Goal: Task Accomplishment & Management: Manage account settings

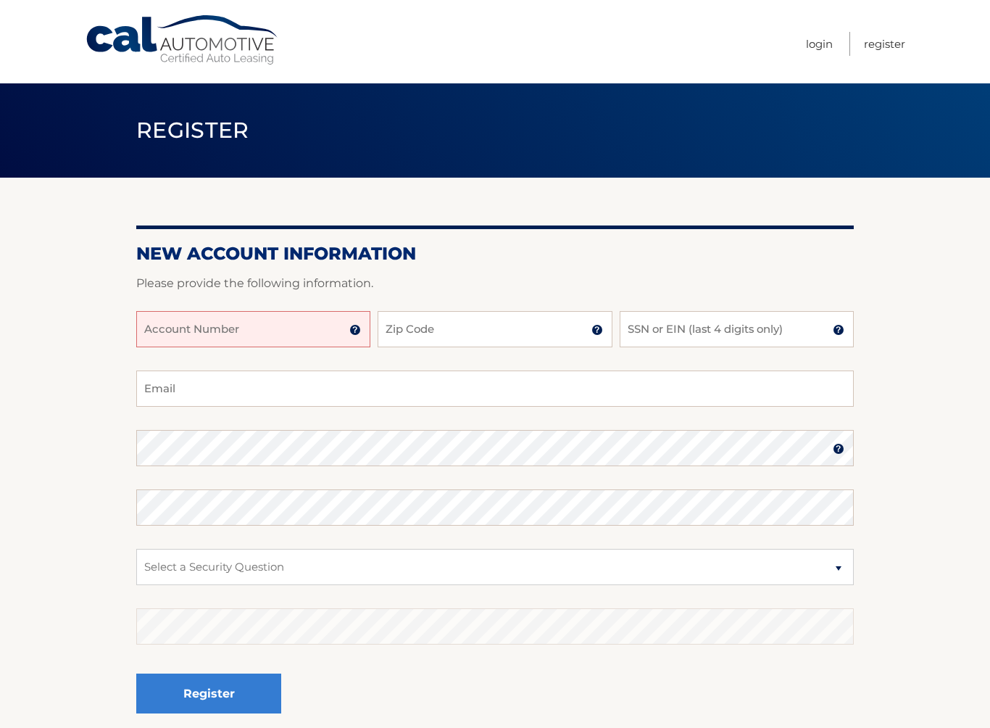
click at [314, 331] on input "Account Number" at bounding box center [253, 329] width 234 height 36
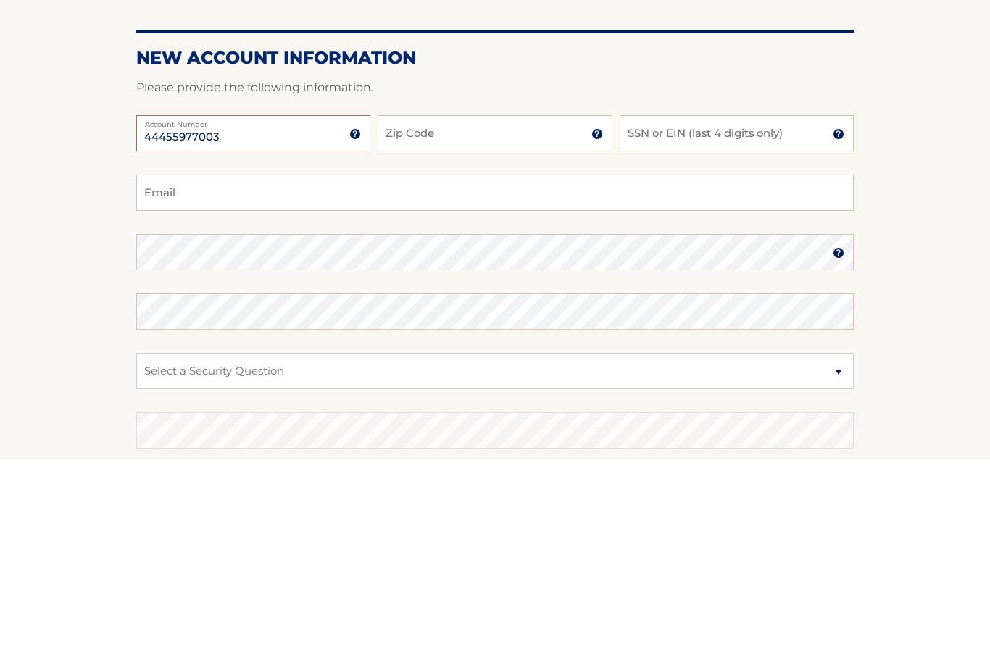
type input "44455977003"
click at [484, 311] on input "Zip Code" at bounding box center [495, 329] width 234 height 36
type input "33441"
click at [679, 311] on input "SSN or EIN (last 4 digits only)" at bounding box center [737, 329] width 234 height 36
type input "2279"
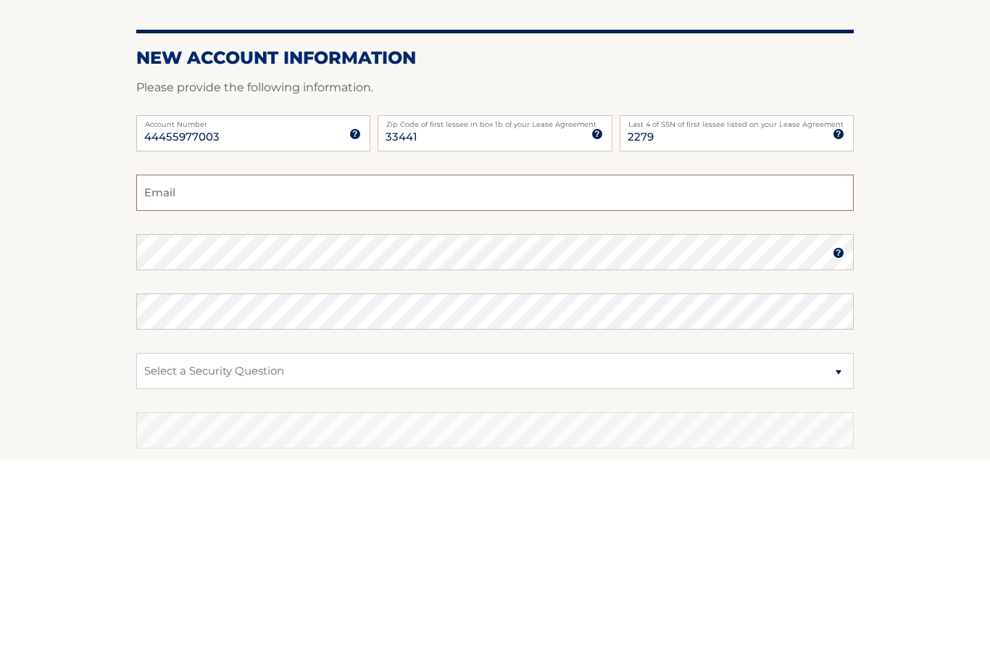
click at [285, 370] on input "Email" at bounding box center [495, 388] width 718 height 36
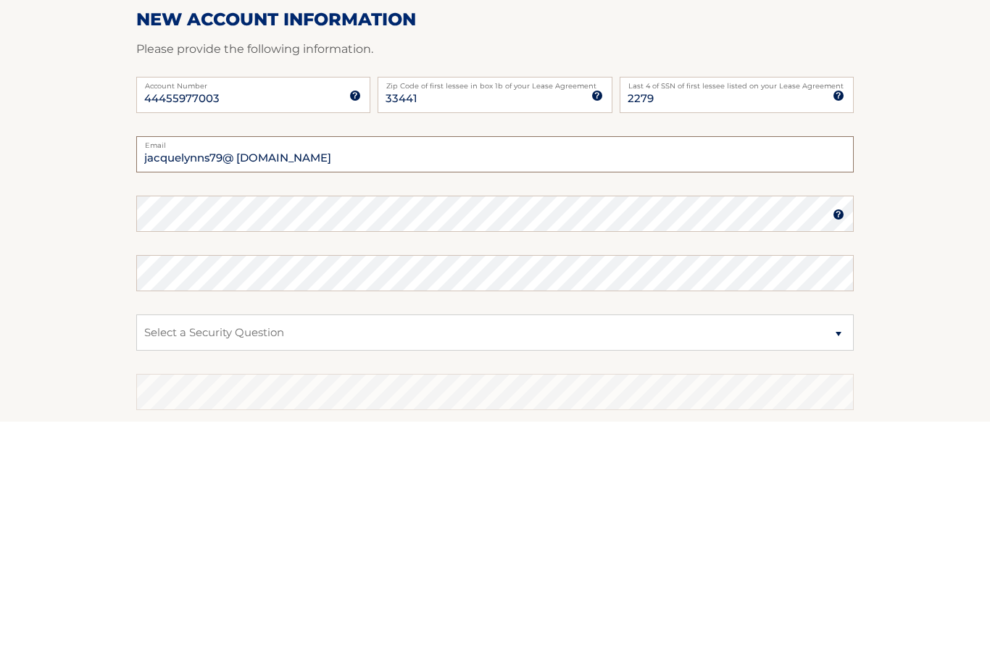
type input "jacquelynns79@ [DOMAIN_NAME]"
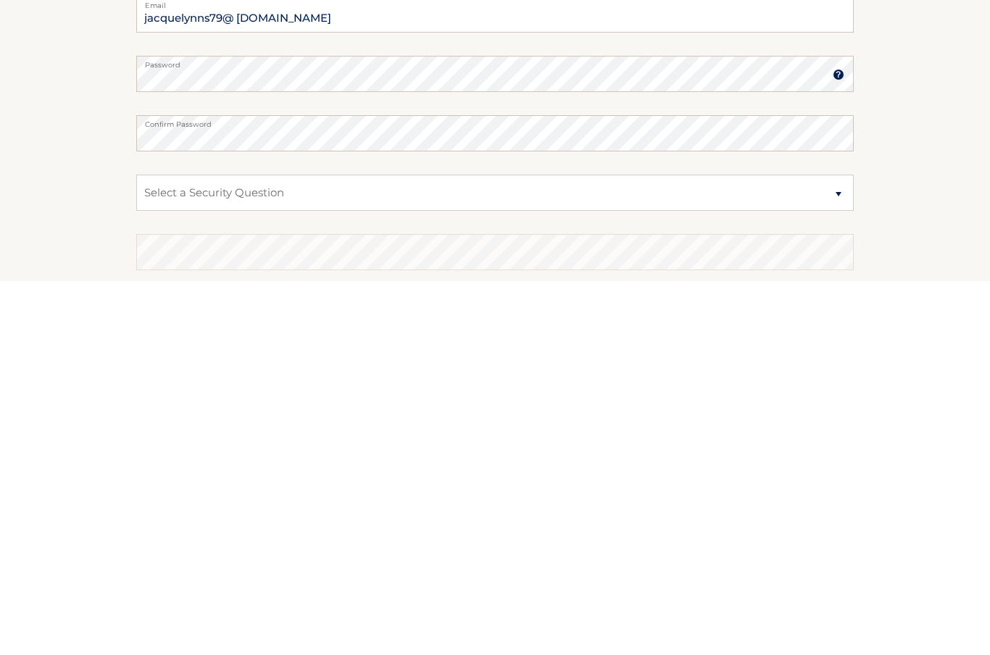
click at [847, 549] on select "Select a Security Question What was the name of your elementary school? What is…" at bounding box center [495, 567] width 718 height 36
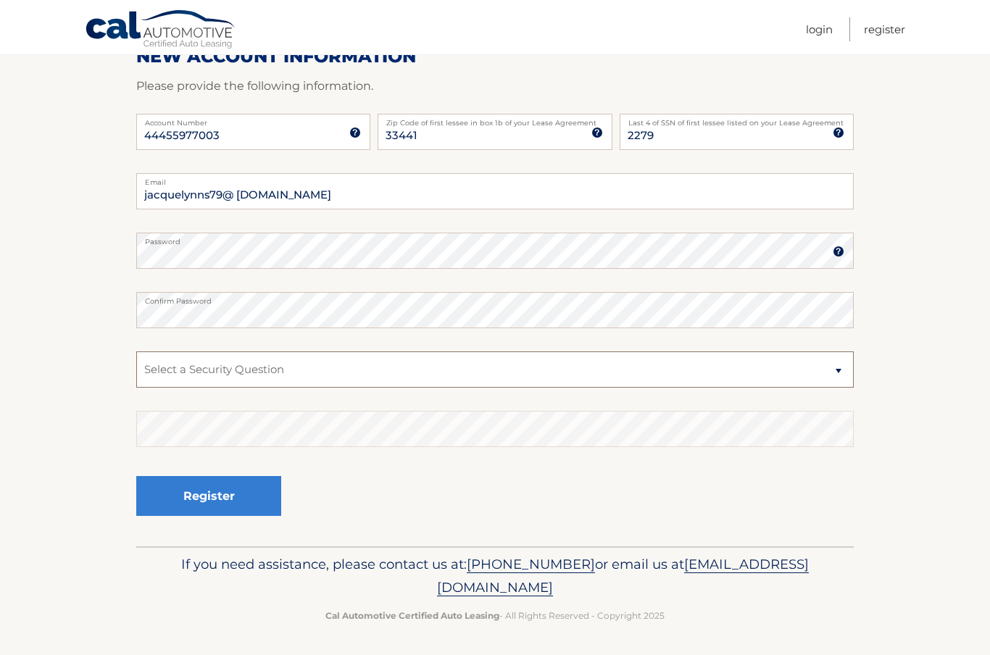
select select "1"
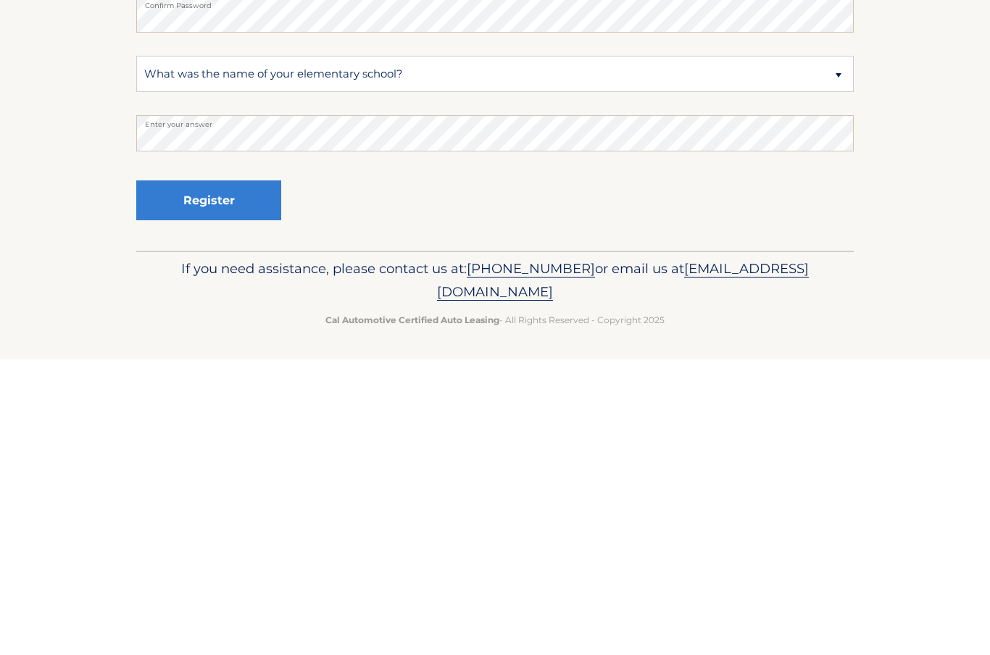
click at [244, 476] on button "Register" at bounding box center [208, 496] width 145 height 40
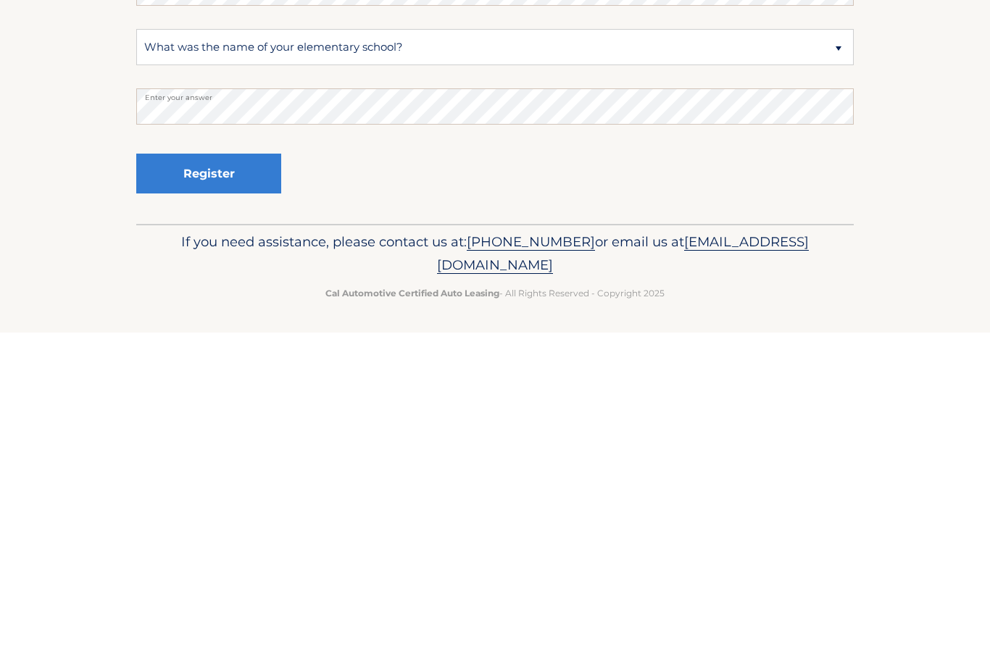
click at [253, 476] on button "Register" at bounding box center [208, 496] width 145 height 40
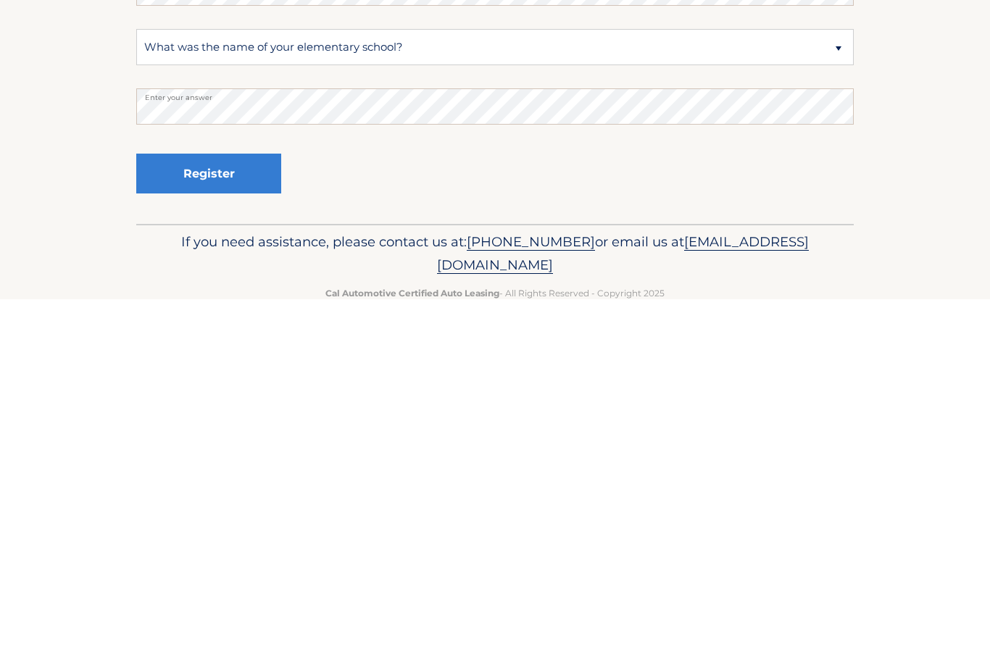
scroll to position [145, 0]
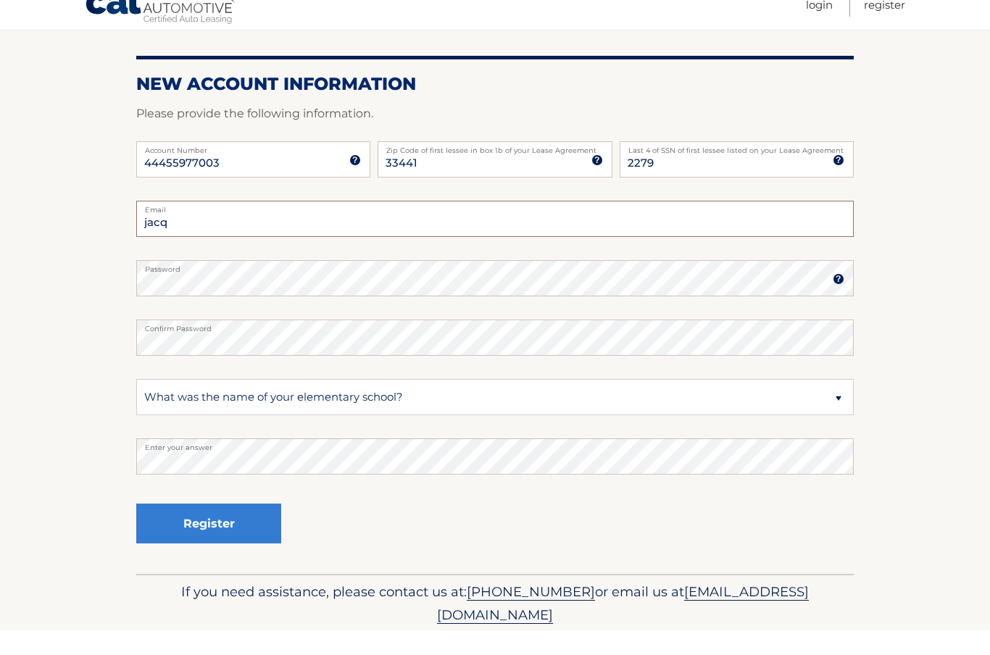
type input "jac"
type input "jacquelynns79@gmail.com"
click at [209, 528] on button "Register" at bounding box center [208, 548] width 145 height 40
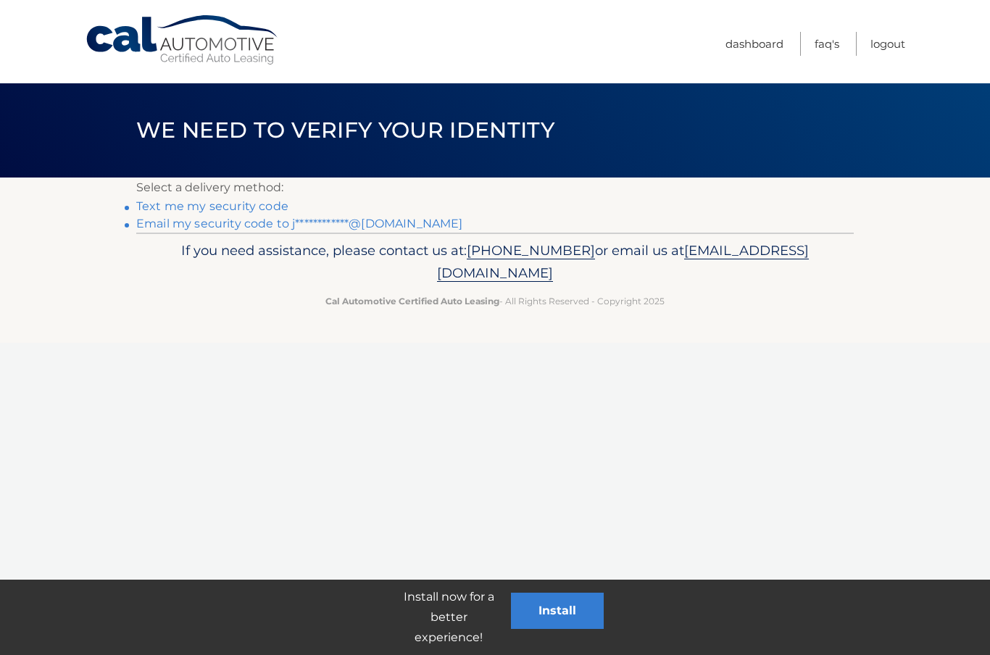
click at [171, 210] on link "Text me my security code" at bounding box center [212, 206] width 152 height 14
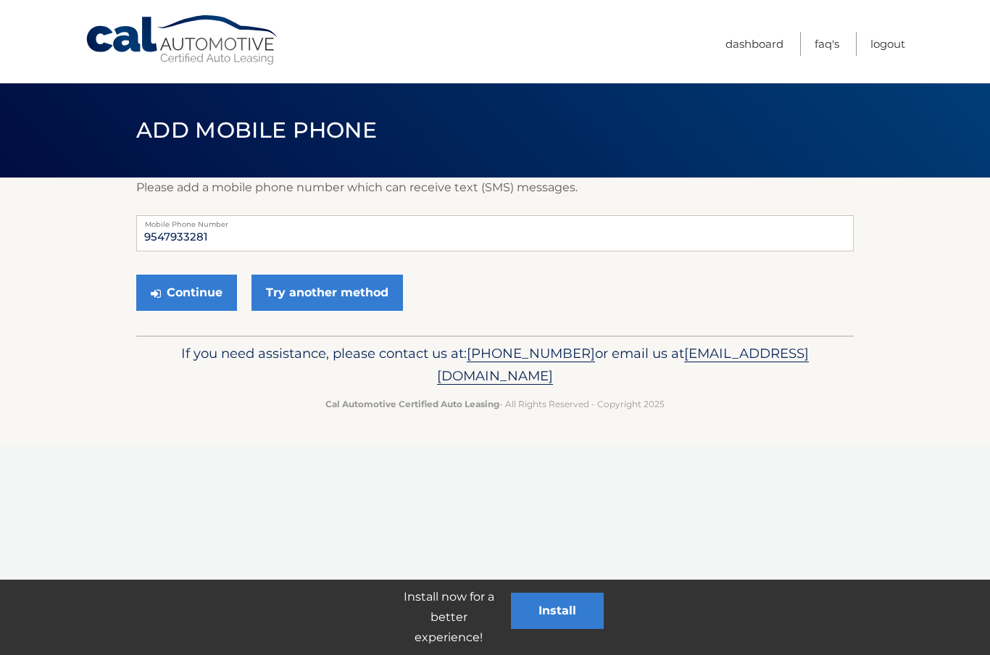
click at [194, 287] on button "Continue" at bounding box center [186, 293] width 101 height 36
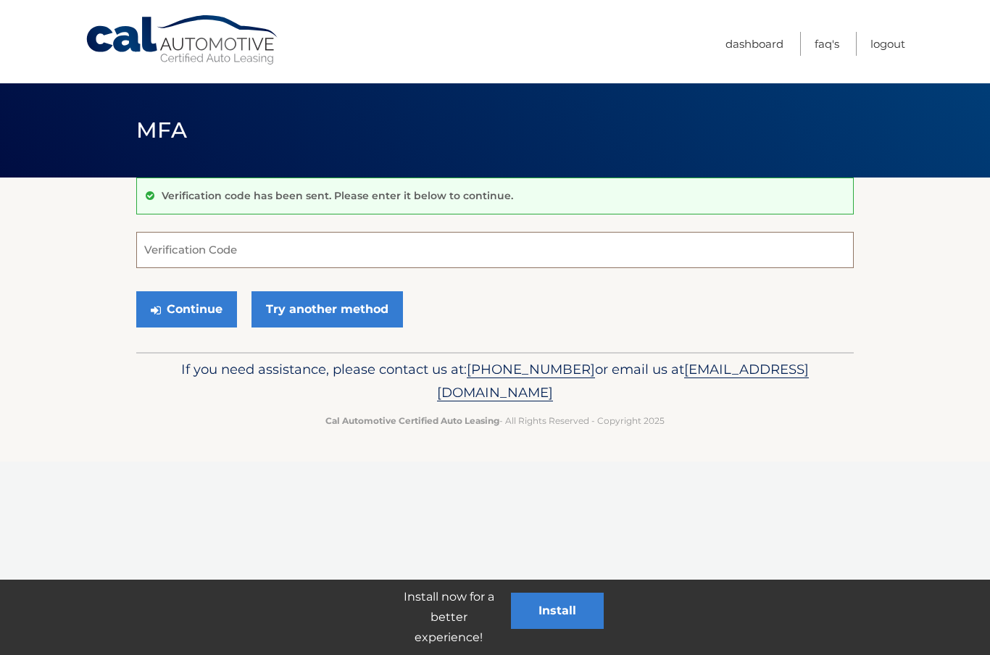
click at [159, 249] on input "Verification Code" at bounding box center [495, 250] width 718 height 36
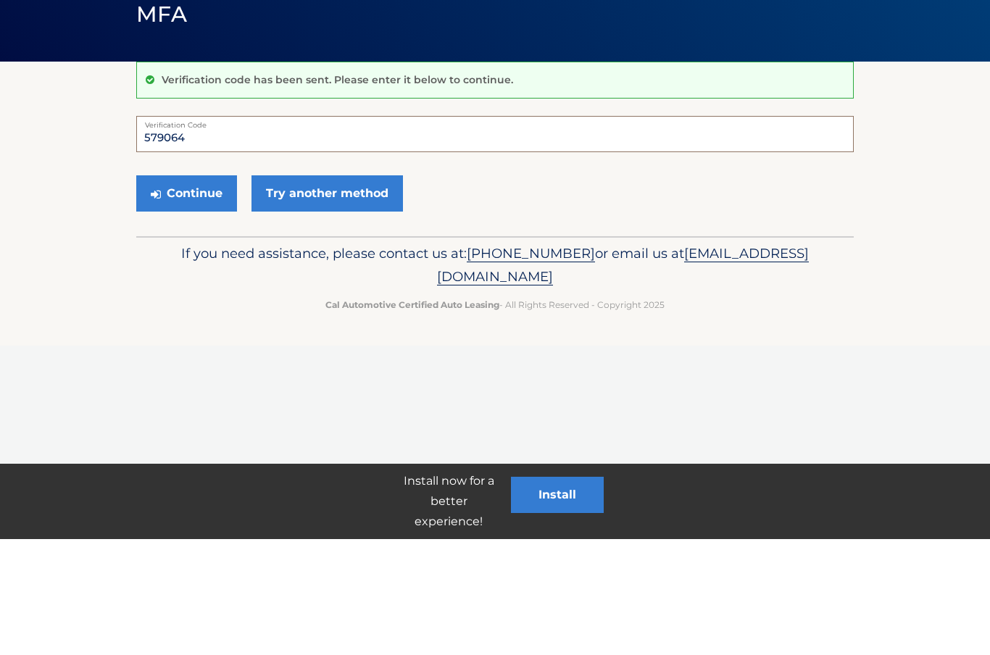
type input "579064"
click at [209, 291] on button "Continue" at bounding box center [186, 309] width 101 height 36
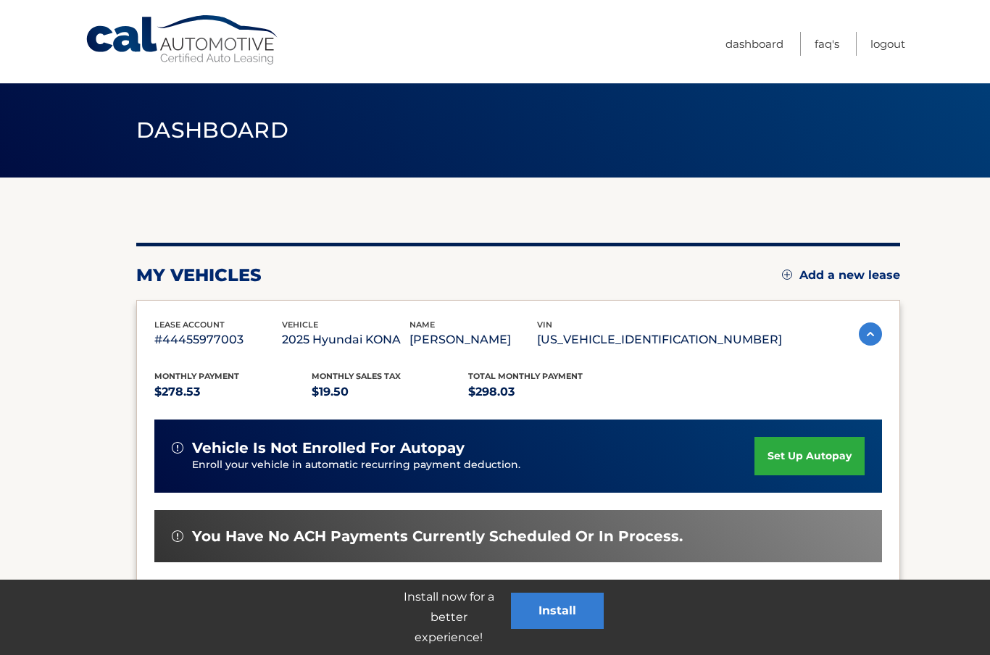
click at [821, 461] on link "set up autopay" at bounding box center [810, 456] width 110 height 38
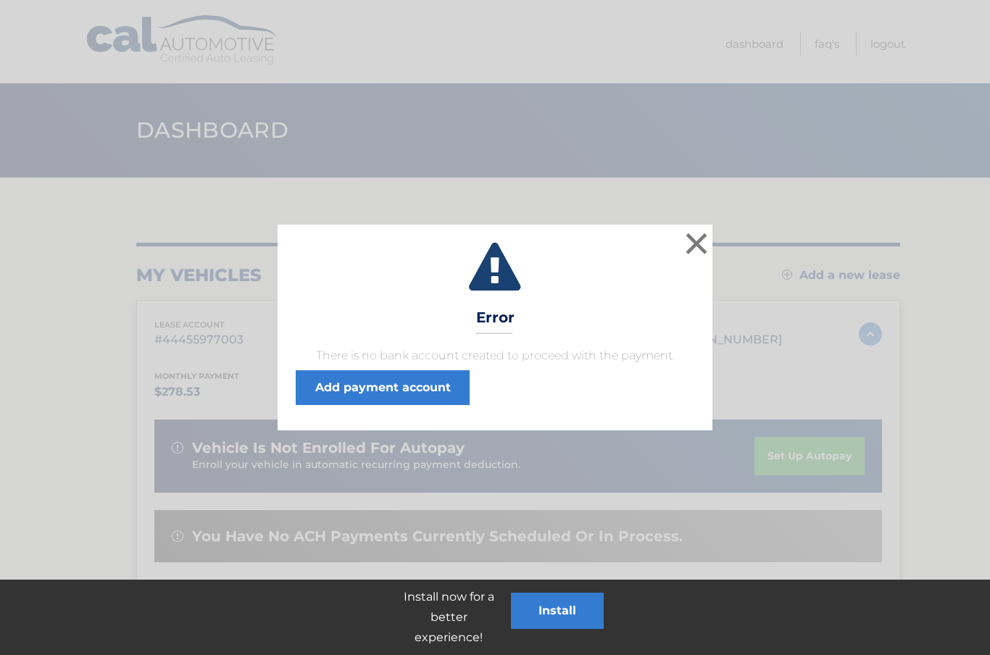
click at [430, 384] on link "Add payment account" at bounding box center [383, 387] width 174 height 35
click at [430, 394] on link "Add payment account" at bounding box center [383, 387] width 174 height 35
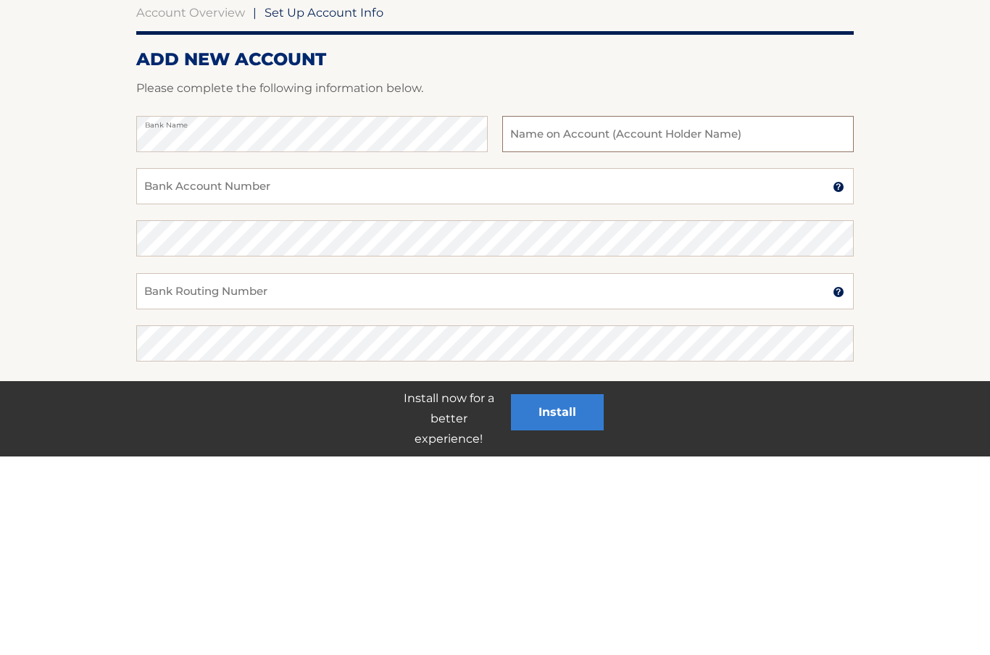
click at [645, 315] on input "text" at bounding box center [678, 333] width 352 height 36
type input "[PERSON_NAME]"
click at [260, 367] on input "Bank Account Number" at bounding box center [495, 385] width 718 height 36
type input "89816208419"
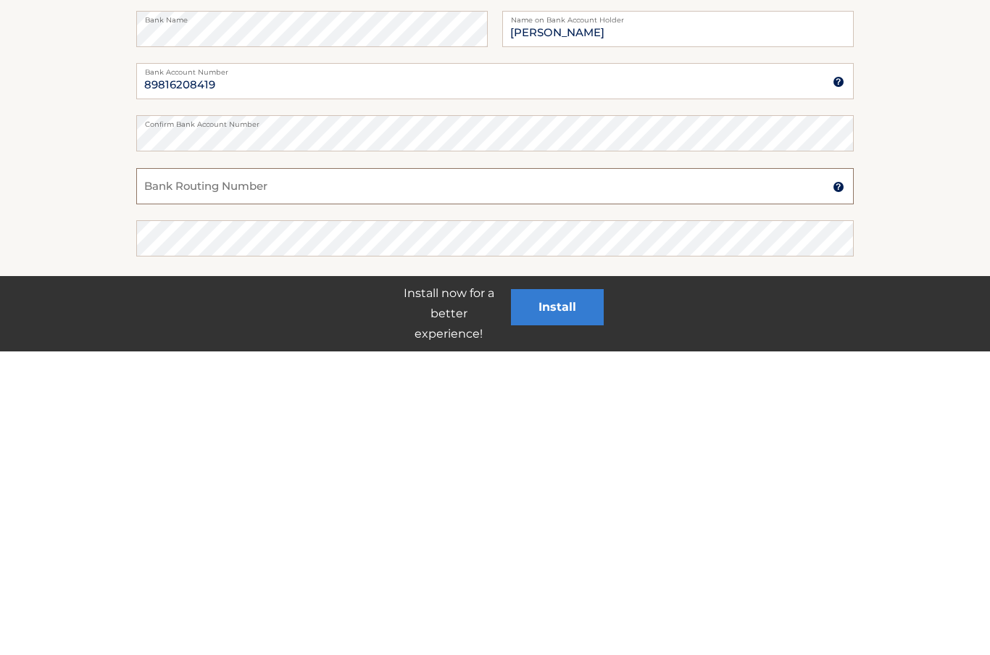
click at [263, 472] on input "Bank Routing Number" at bounding box center [495, 490] width 718 height 36
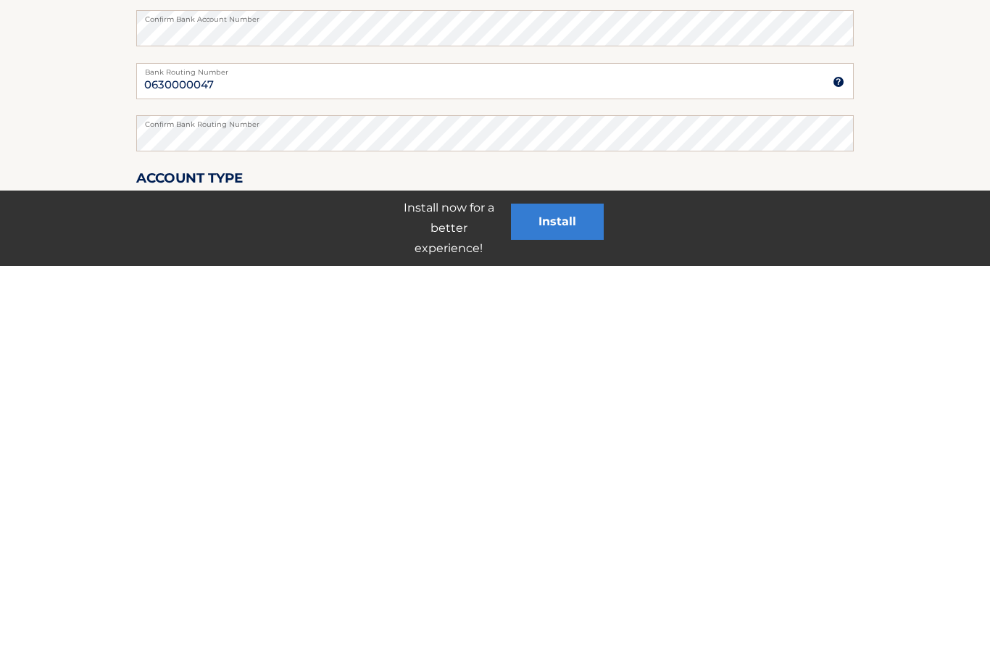
click at [248, 452] on input "0630000047" at bounding box center [495, 470] width 718 height 36
type input "063000047"
click at [569, 593] on button "Install" at bounding box center [557, 611] width 93 height 36
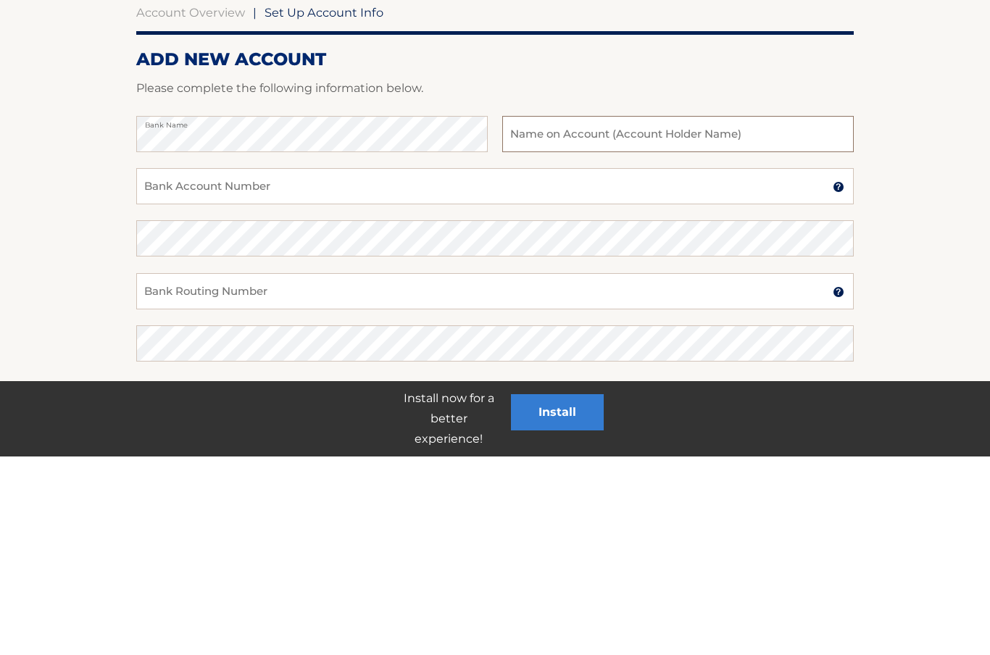
click at [619, 315] on input "text" at bounding box center [678, 333] width 352 height 36
type input "Jacquelynn Sherman"
click at [304, 367] on input "Bank Account Number" at bounding box center [495, 385] width 718 height 36
type input "898126208419"
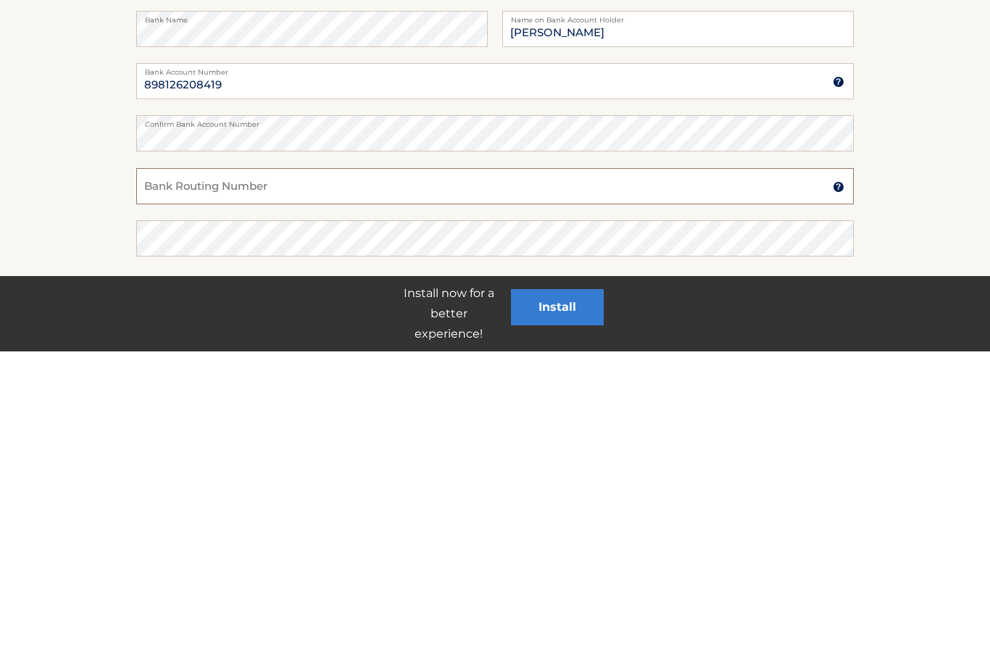
click at [278, 472] on input "Bank Routing Number" at bounding box center [495, 490] width 718 height 36
type input "063000047"
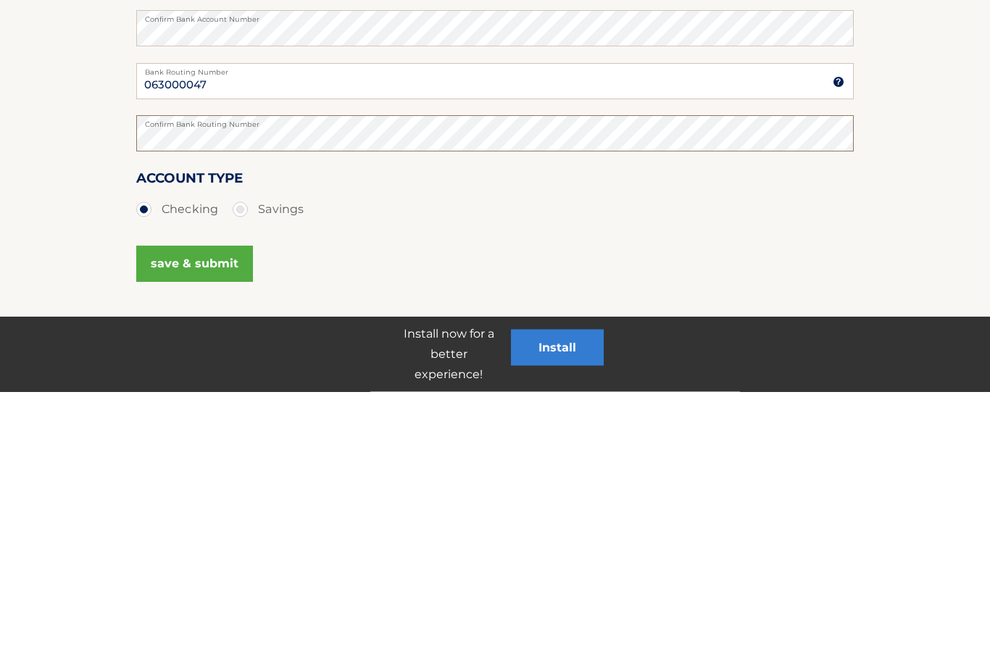
scroll to position [146, 0]
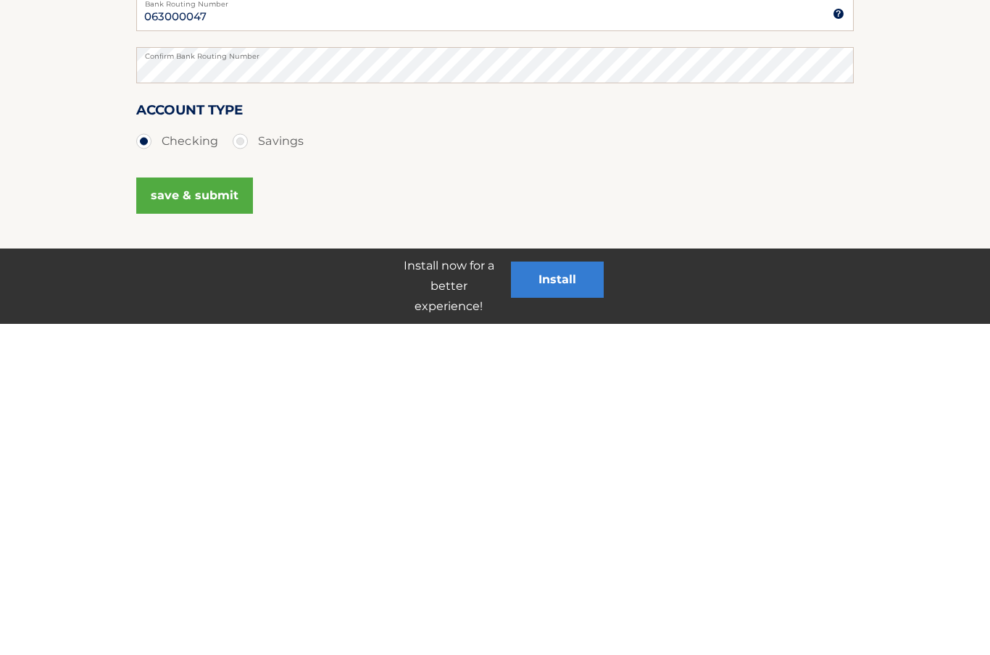
click at [220, 509] on button "save & submit" at bounding box center [194, 527] width 117 height 36
click at [158, 509] on button "save & submit" at bounding box center [194, 527] width 117 height 36
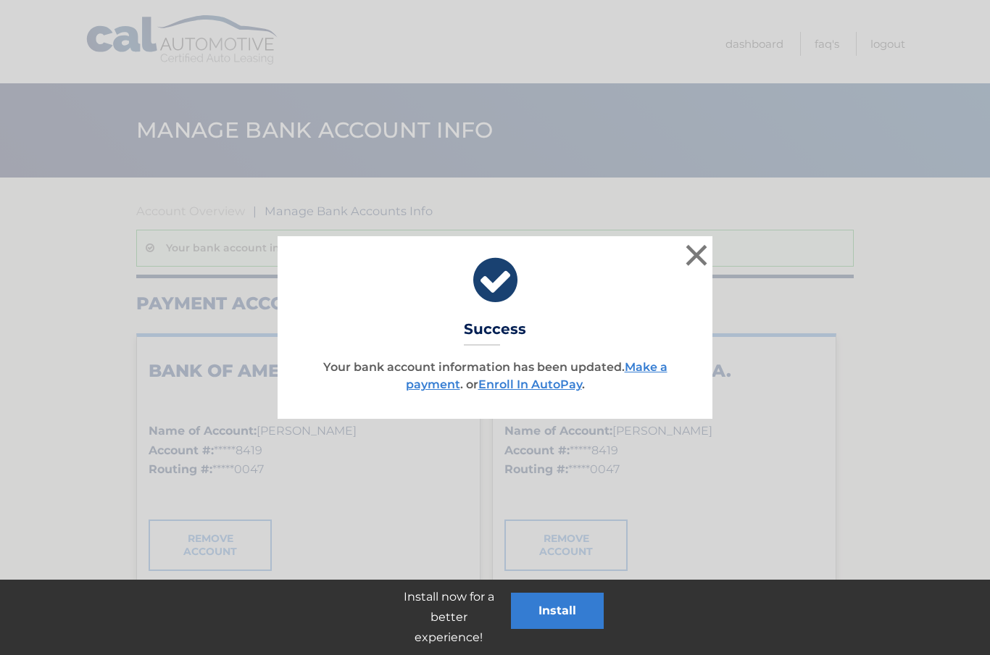
click at [531, 386] on link "Enroll In AutoPay" at bounding box center [530, 385] width 104 height 14
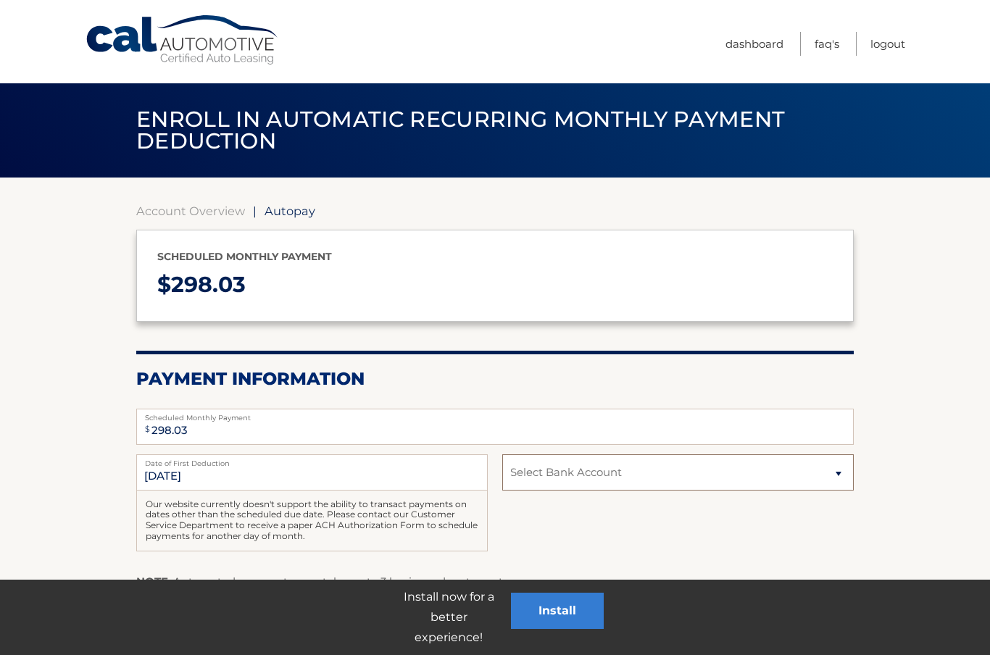
click at [833, 472] on select "Select Bank Account Checking BANK OF AMERICA, N.A. *****8419 Checking BANK OF A…" at bounding box center [678, 473] width 352 height 36
select select "ZDQ3ZTAzZWQtMjI0Ny00NWUwLWJkOTUtMDI3M2RmNTUyYTQx"
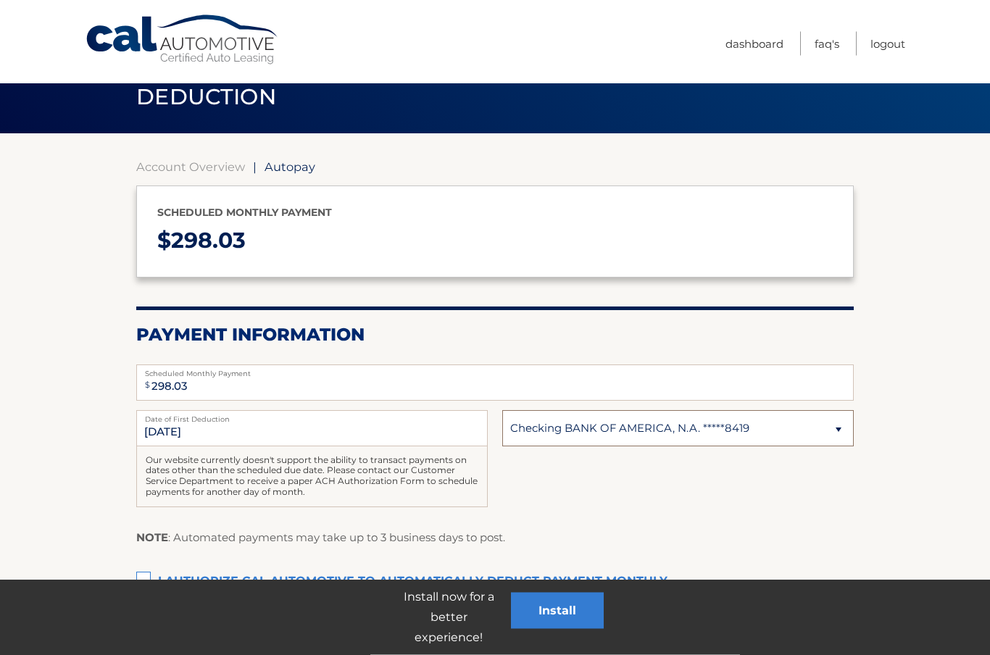
scroll to position [47, 0]
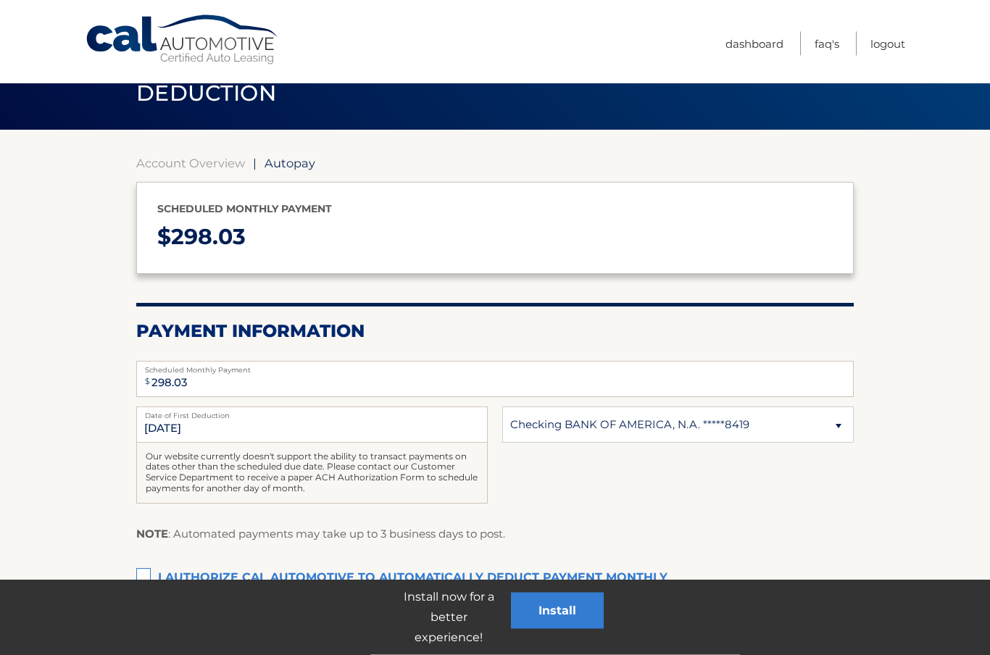
click at [141, 570] on label "I authorize cal automotive to automatically deduct payment monthly This checkbo…" at bounding box center [495, 579] width 718 height 29
click at [0, 0] on input "I authorize cal automotive to automatically deduct payment monthly This checkbo…" at bounding box center [0, 0] width 0 height 0
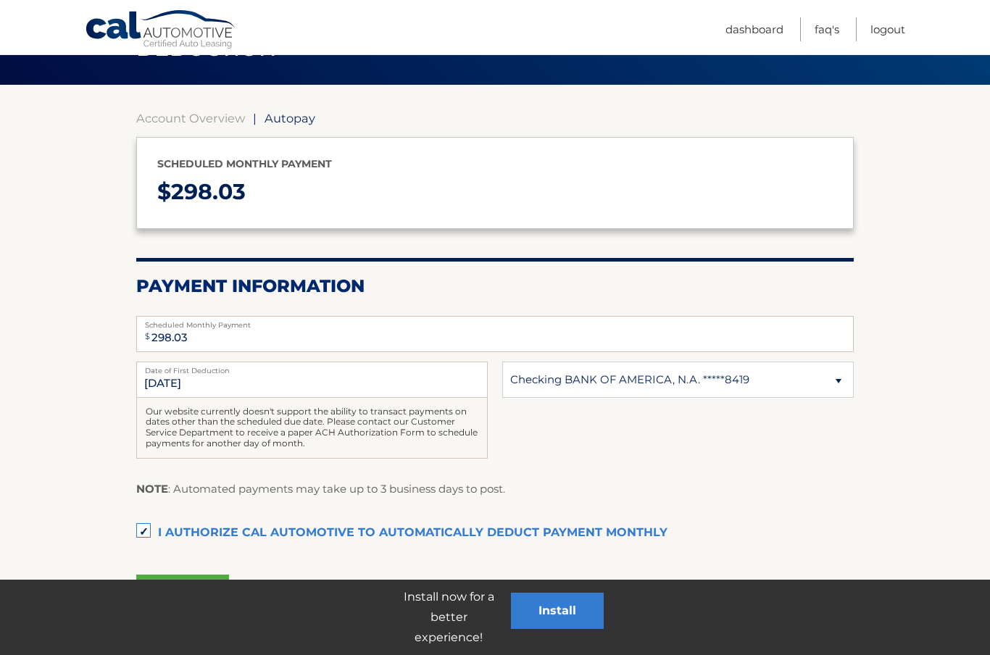
scroll to position [94, 0]
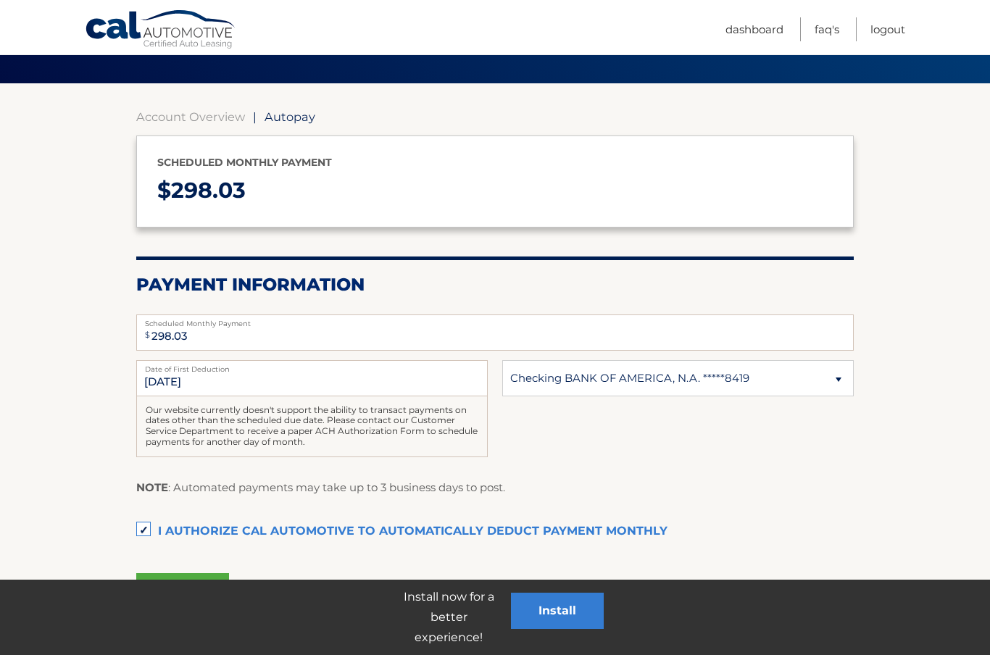
click at [203, 591] on button "Submit" at bounding box center [182, 590] width 93 height 35
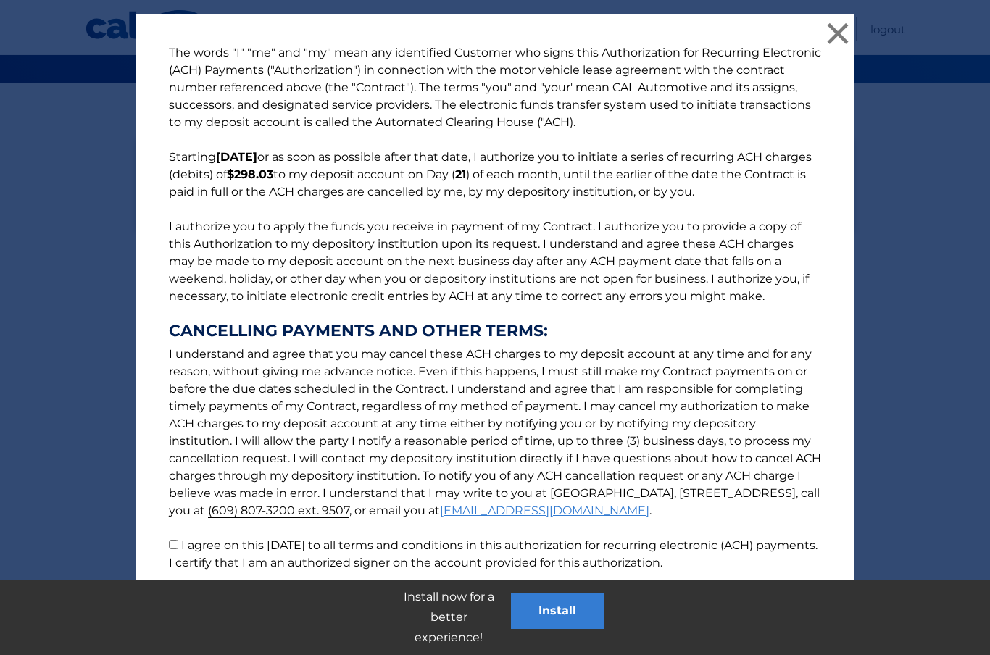
click at [438, 628] on button "Accept" at bounding box center [442, 624] width 65 height 35
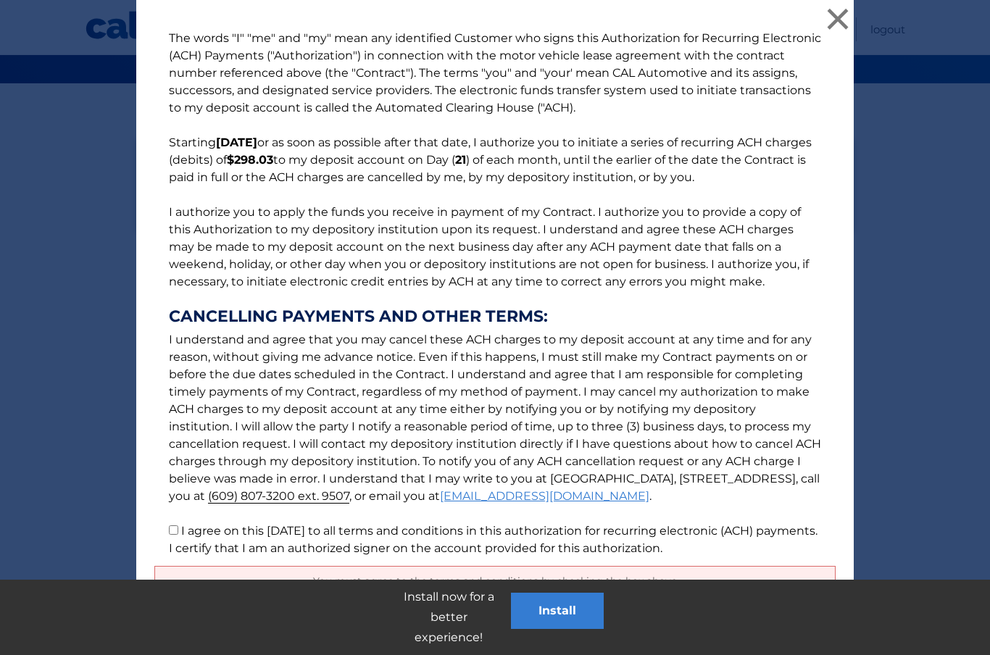
scroll to position [115, 0]
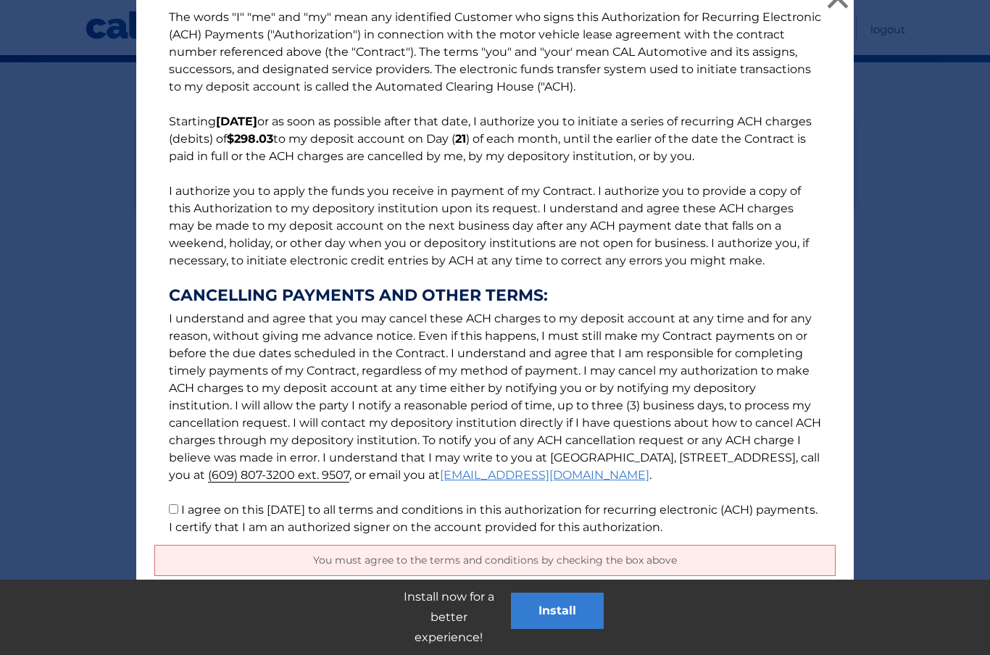
click at [178, 512] on input "I agree on this 08/31/2025 to all terms and conditions in this authorization fo…" at bounding box center [173, 509] width 9 height 9
checkbox input "true"
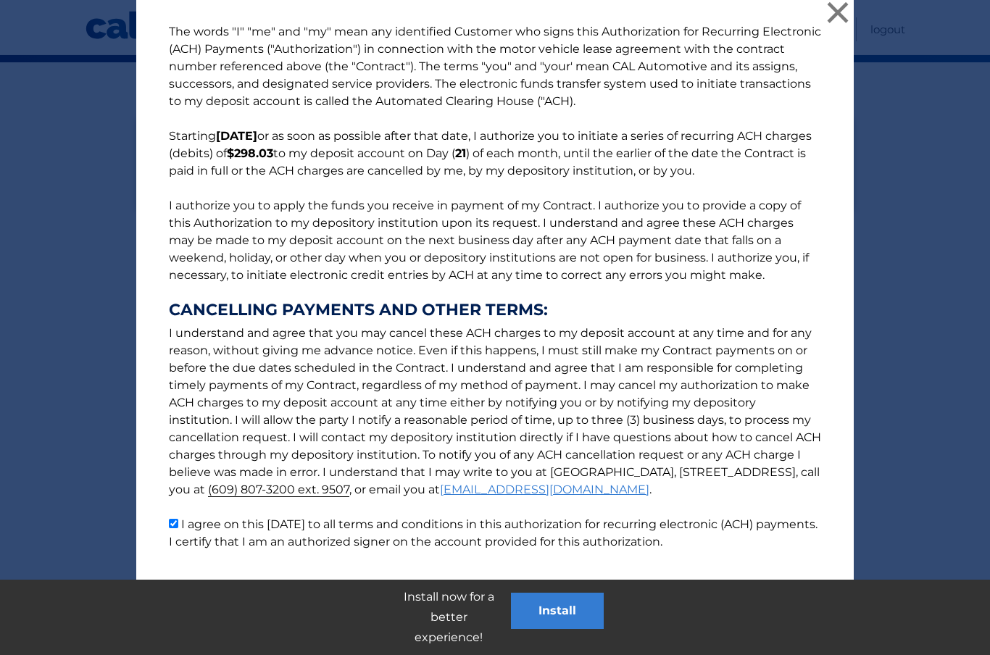
click at [441, 604] on button "Accept" at bounding box center [442, 603] width 65 height 35
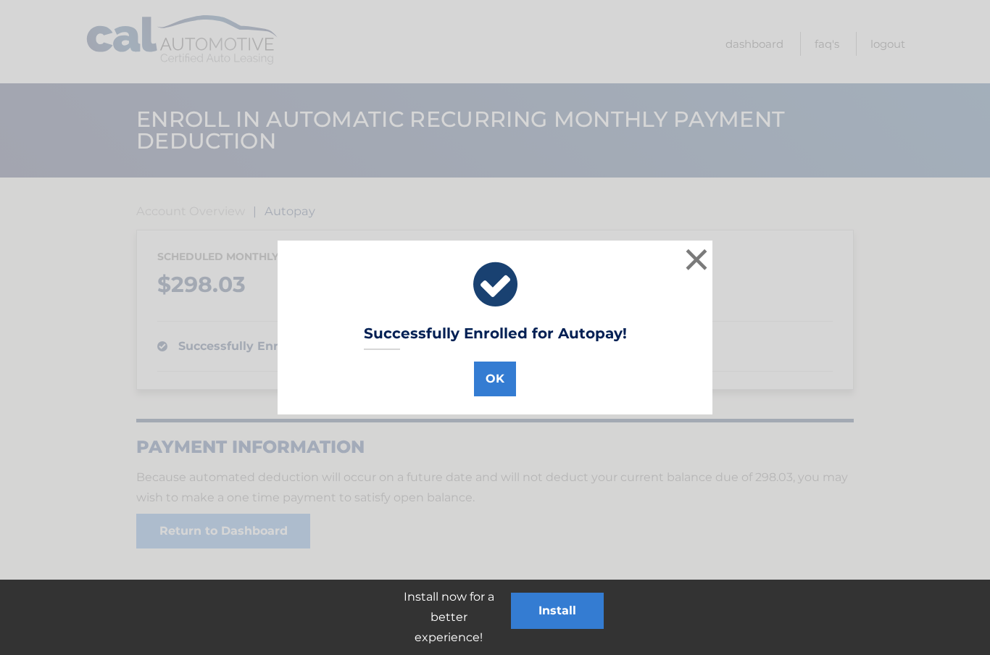
click at [497, 376] on button "OK" at bounding box center [495, 379] width 42 height 35
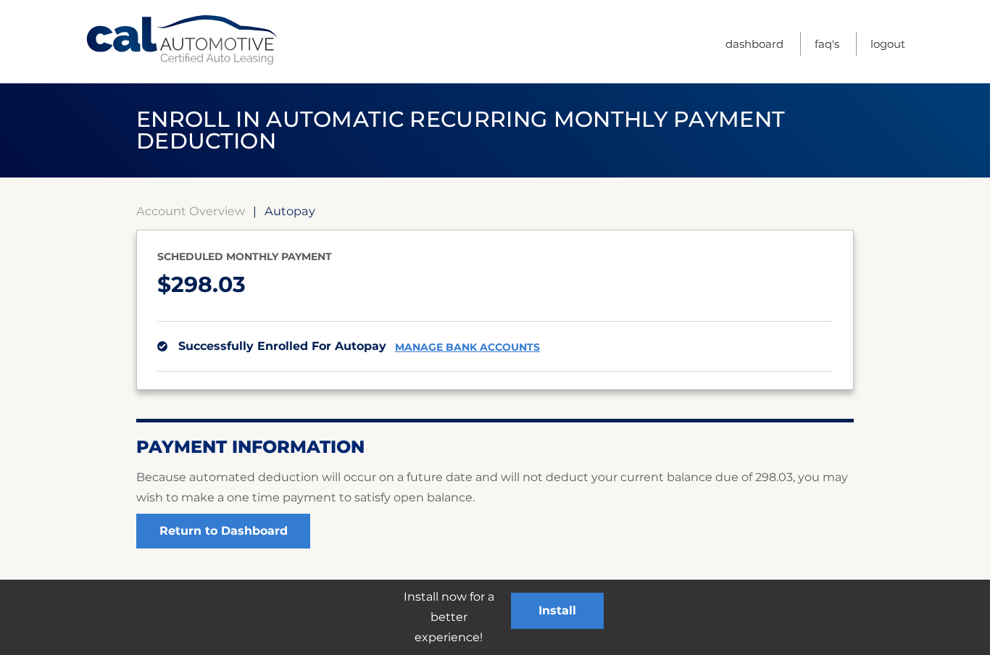
click at [159, 520] on link "Return to Dashboard" at bounding box center [223, 531] width 174 height 35
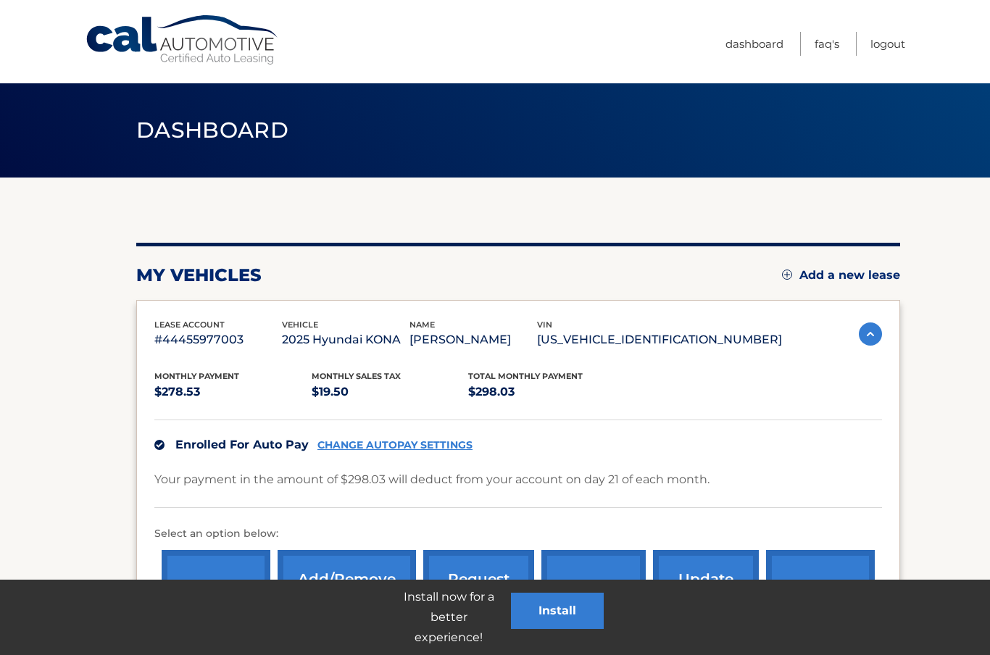
click at [888, 41] on link "Logout" at bounding box center [888, 44] width 35 height 24
